Goal: Obtain resource: Obtain resource

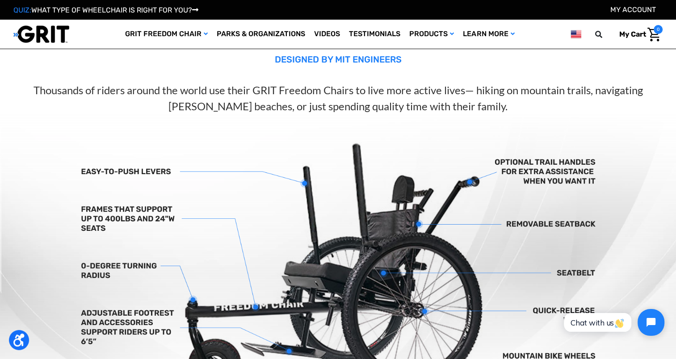
scroll to position [245, 0]
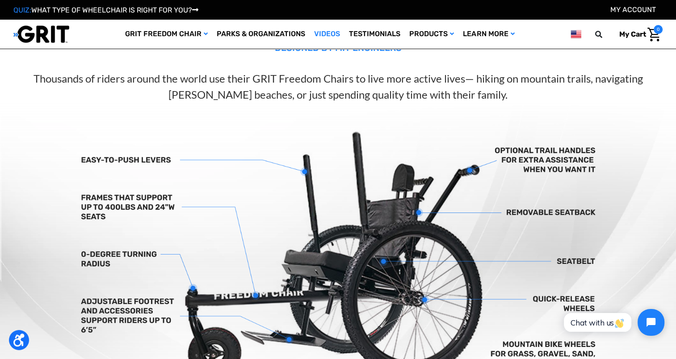
click at [325, 28] on link "Videos" at bounding box center [326, 34] width 35 height 29
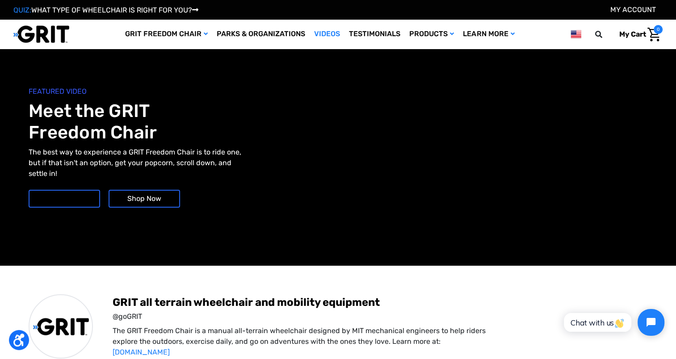
click at [77, 198] on link "More Videos" at bounding box center [64, 199] width 71 height 18
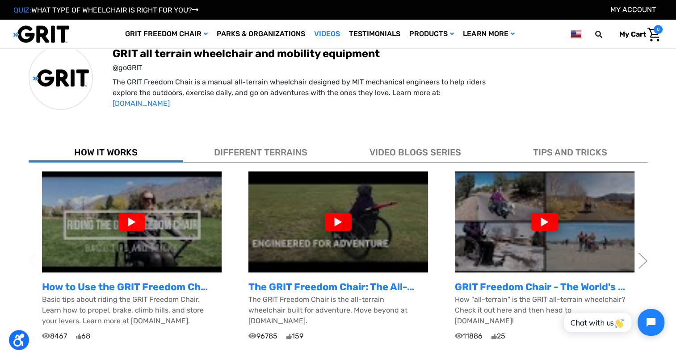
scroll to position [201, 0]
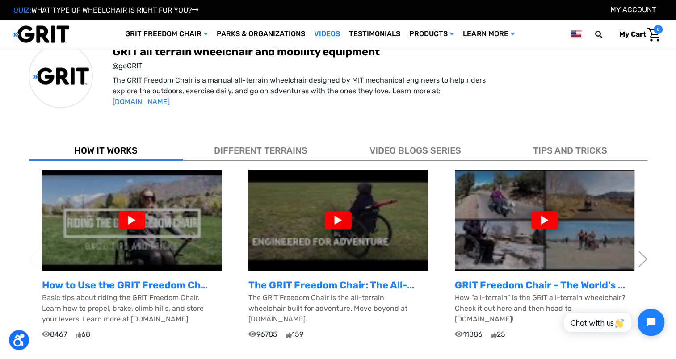
click at [547, 223] on div at bounding box center [544, 220] width 27 height 18
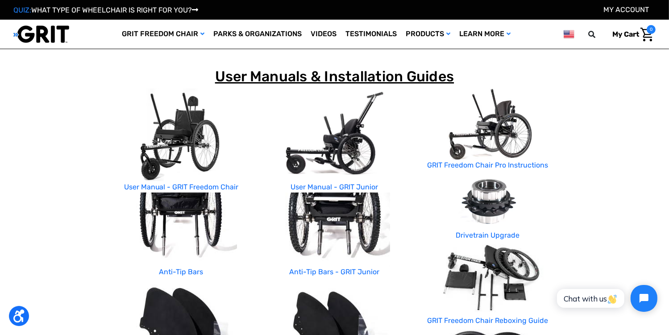
scroll to position [118, 0]
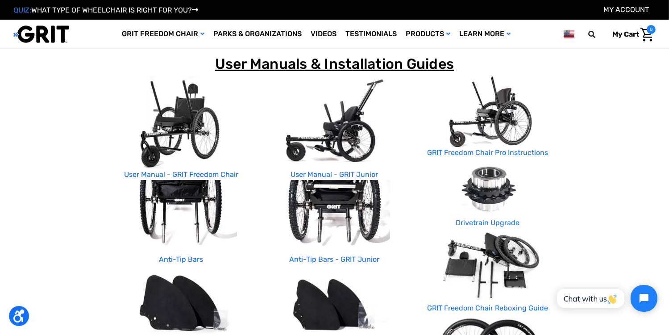
click at [177, 123] on img at bounding box center [181, 122] width 140 height 93
click at [330, 129] on img at bounding box center [335, 122] width 140 height 93
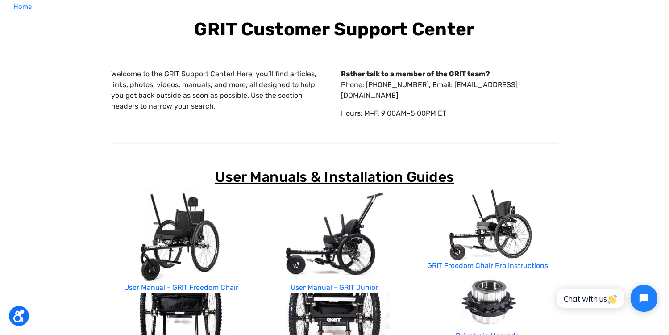
scroll to position [0, 0]
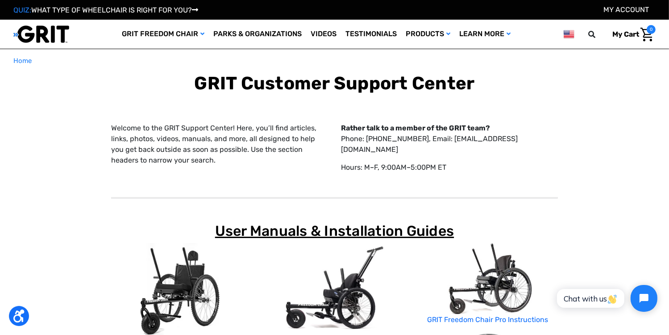
click at [163, 288] on img at bounding box center [181, 289] width 140 height 93
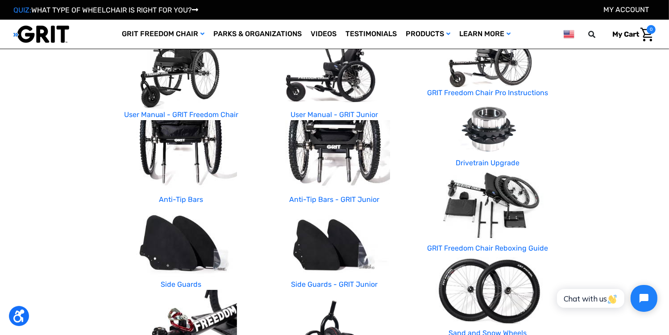
scroll to position [154, 0]
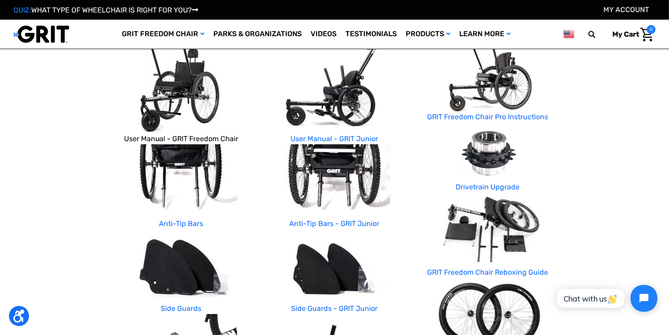
click at [224, 136] on link "User Manual - GRIT Freedom Chair" at bounding box center [181, 138] width 115 height 8
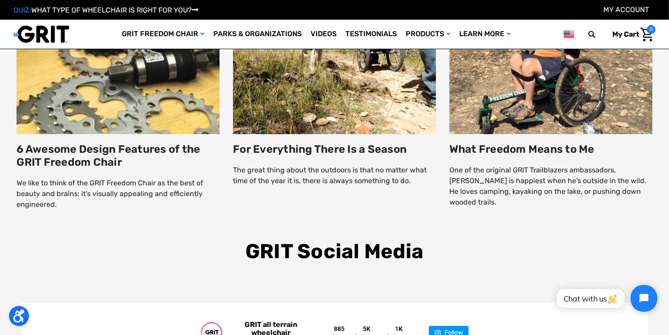
scroll to position [1604, 0]
